Goal: Task Accomplishment & Management: Complete application form

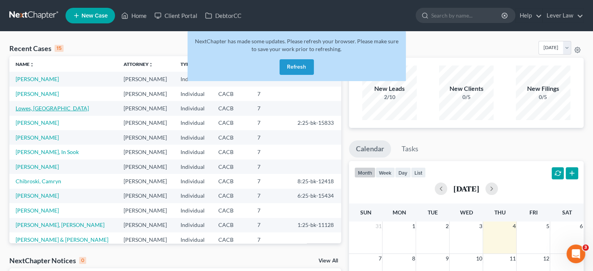
click at [25, 111] on link "Lowes, [GEOGRAPHIC_DATA]" at bounding box center [52, 108] width 73 height 7
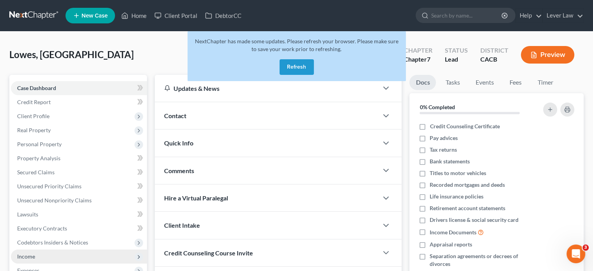
click at [28, 249] on span "Income" at bounding box center [79, 256] width 136 height 14
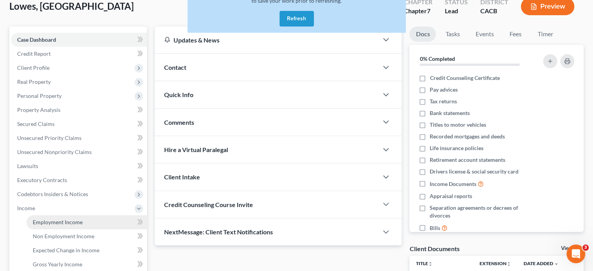
scroll to position [49, 0]
click at [76, 218] on span "Employment Income" at bounding box center [58, 221] width 50 height 7
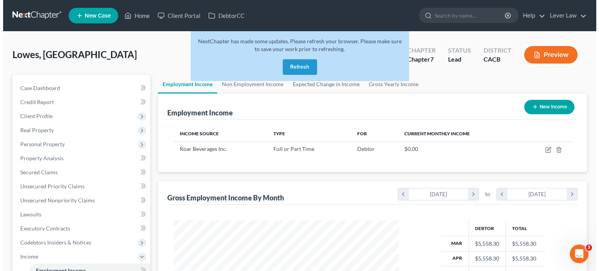
scroll to position [139, 241]
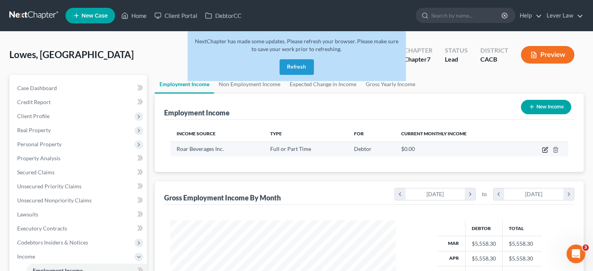
click at [543, 148] on icon "button" at bounding box center [545, 150] width 6 height 6
select select "0"
select select "39"
select select "2"
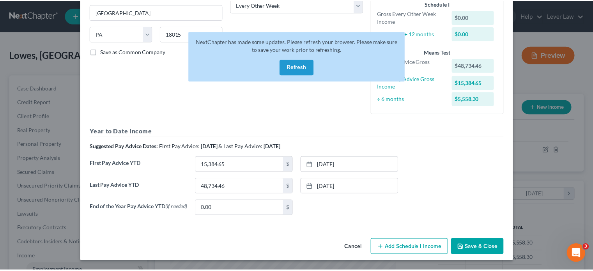
scroll to position [0, 0]
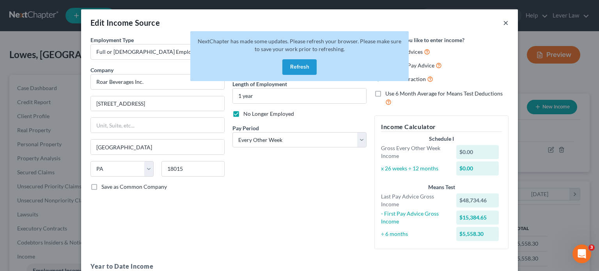
click at [503, 23] on button "×" at bounding box center [505, 22] width 5 height 9
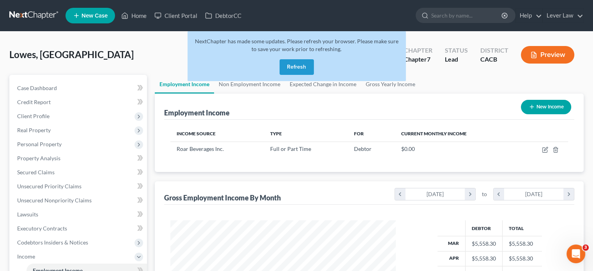
scroll to position [389672, 389570]
click at [303, 66] on button "Refresh" at bounding box center [296, 67] width 34 height 16
